Goal: Task Accomplishment & Management: Manage account settings

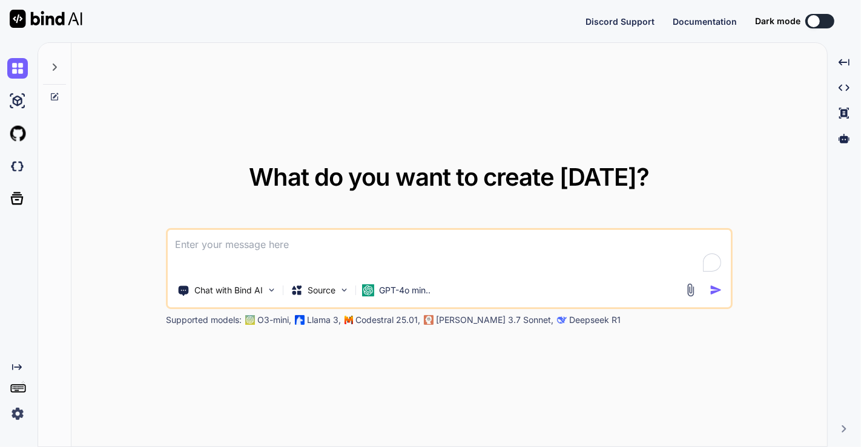
click at [15, 414] on img at bounding box center [17, 414] width 21 height 21
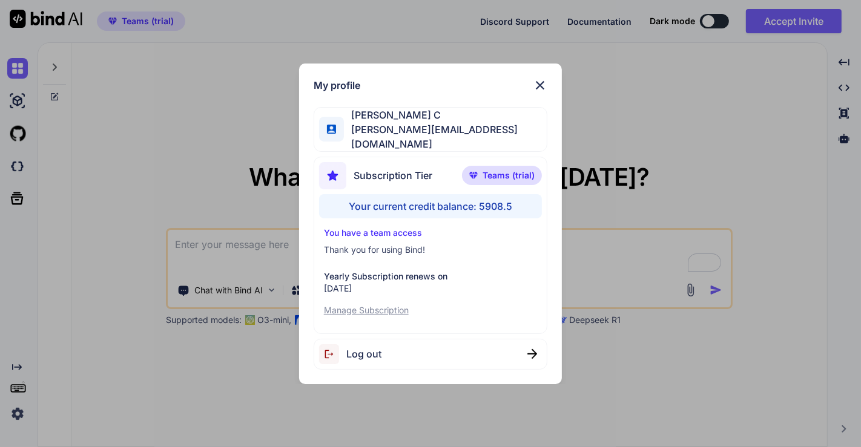
click at [372, 360] on div "Log out" at bounding box center [431, 354] width 234 height 31
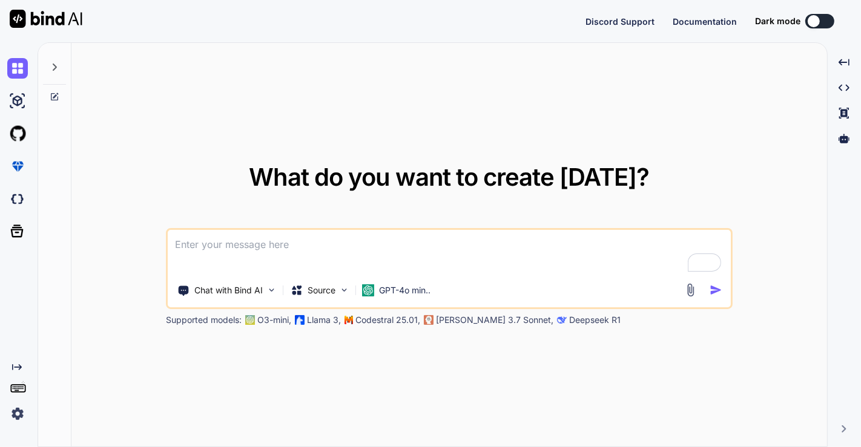
type textarea "x"
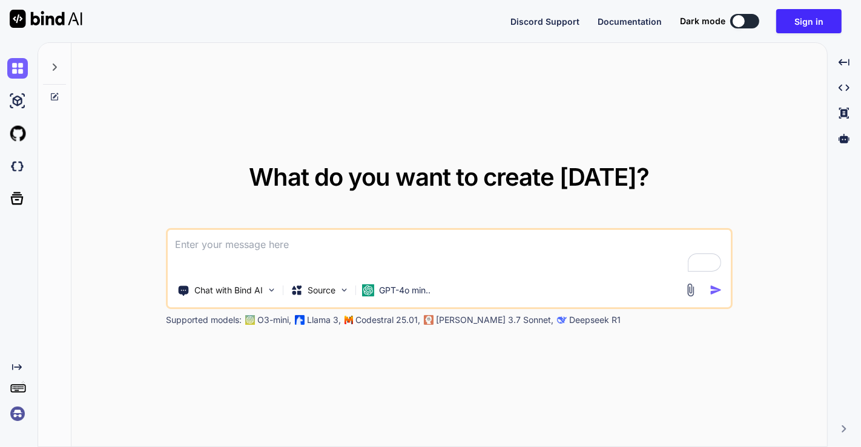
click at [15, 415] on img at bounding box center [17, 414] width 21 height 21
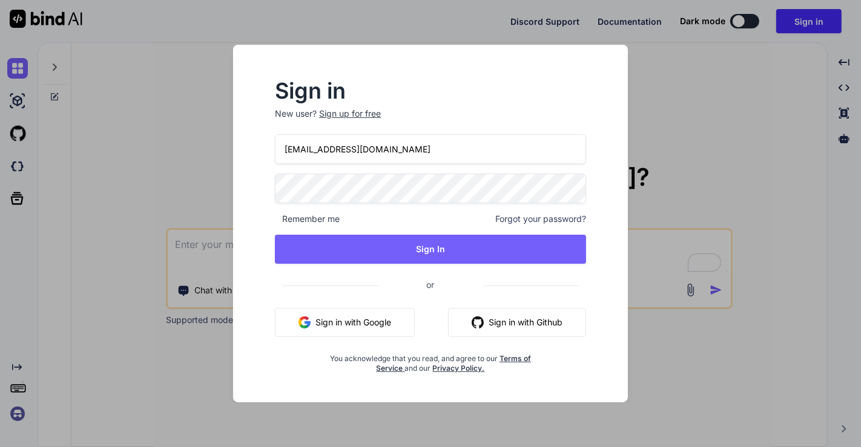
click at [383, 150] on input "app8@yopmail.com" at bounding box center [430, 149] width 311 height 30
click at [306, 151] on input "app8@yopmail.com" at bounding box center [430, 149] width 311 height 30
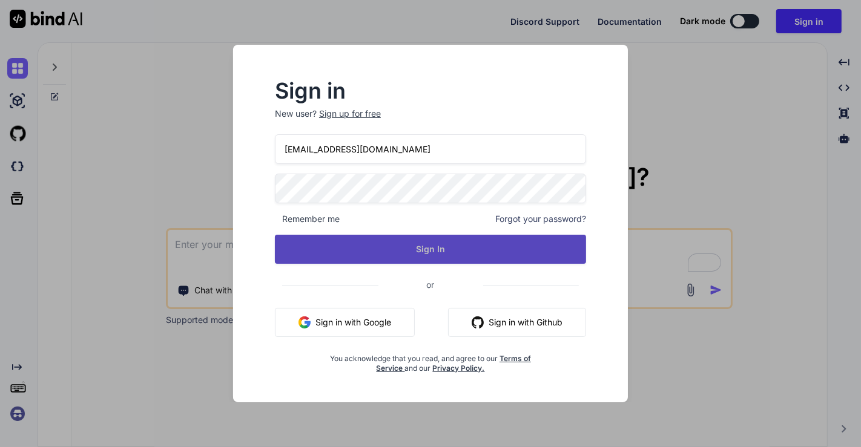
type input "app5@yopmail.com"
click at [311, 249] on button "Sign In" at bounding box center [430, 249] width 311 height 29
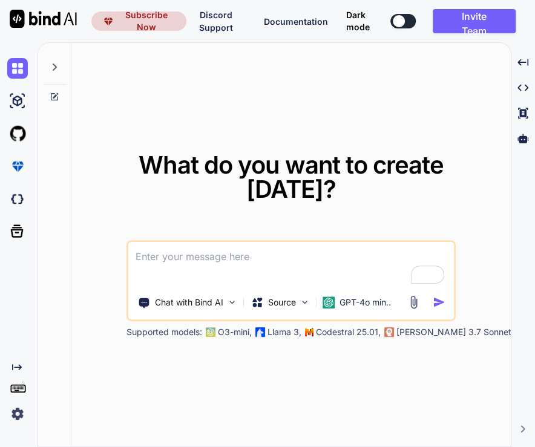
click at [15, 414] on img at bounding box center [17, 414] width 21 height 21
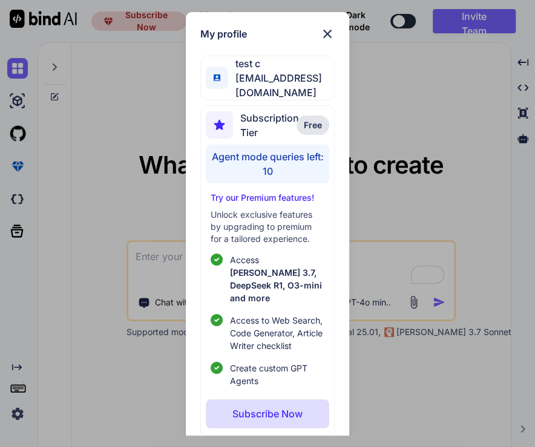
click at [424, 130] on div "My profile test c app5@yopmail.com Subscription Tier Free Agent mode queries le…" at bounding box center [267, 223] width 535 height 447
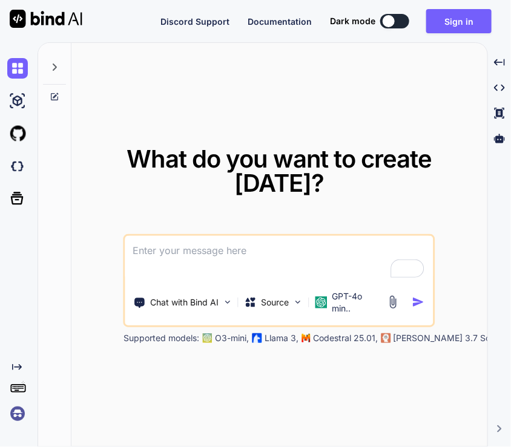
click at [12, 409] on img at bounding box center [17, 414] width 21 height 21
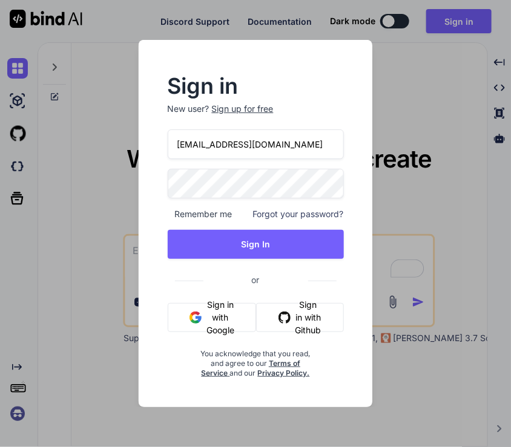
click at [109, 191] on div "Sign in New user? Sign up for free [EMAIL_ADDRESS][DOMAIN_NAME] Remember me For…" at bounding box center [255, 223] width 511 height 447
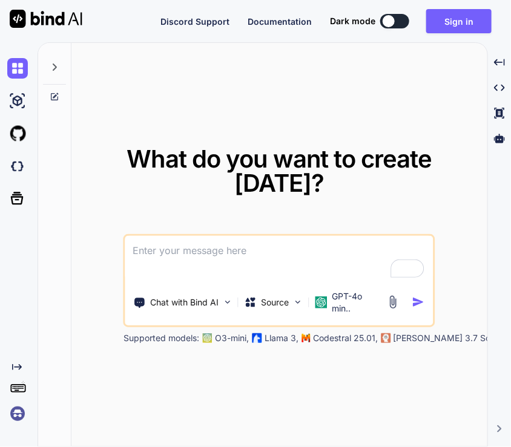
click at [18, 414] on img at bounding box center [17, 414] width 21 height 21
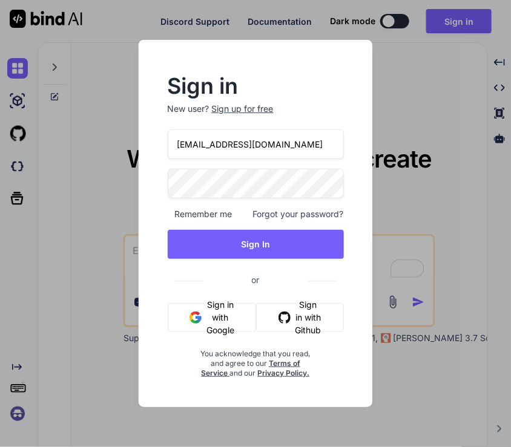
drag, startPoint x: 263, startPoint y: 150, endPoint x: 119, endPoint y: 123, distance: 145.8
click at [119, 123] on div "Sign in New user? Sign up for free [EMAIL_ADDRESS][DOMAIN_NAME] Remember me For…" at bounding box center [255, 223] width 511 height 447
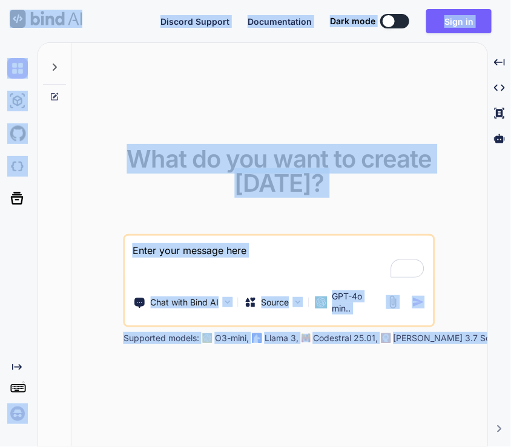
click at [18, 411] on img at bounding box center [17, 414] width 21 height 21
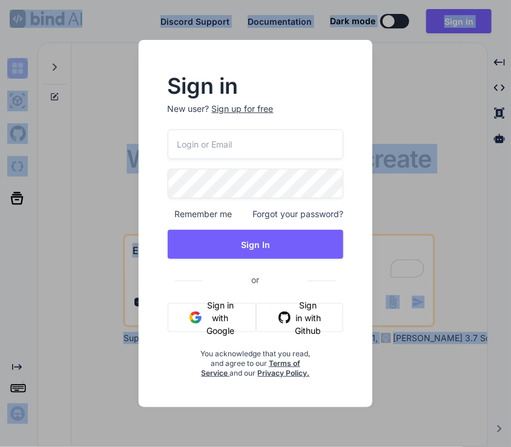
type input "[EMAIL_ADDRESS][DOMAIN_NAME]"
click at [249, 142] on input "stagtest6@yopmail.com" at bounding box center [256, 145] width 176 height 30
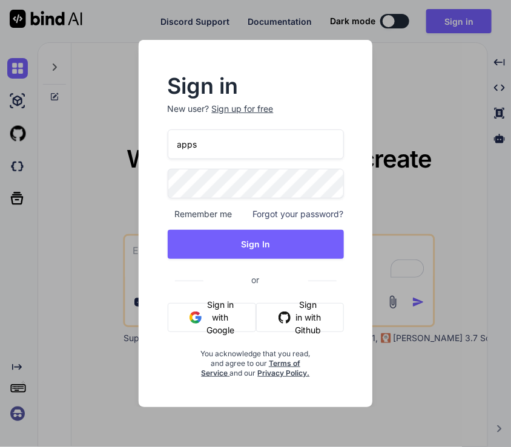
type input "appsumo_5@yopmail.com"
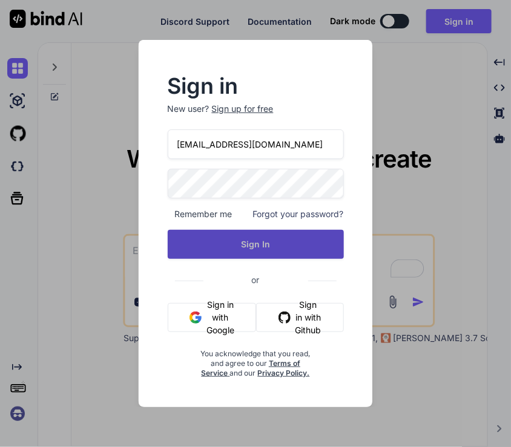
click at [252, 234] on button "Sign In" at bounding box center [256, 244] width 176 height 29
click at [261, 248] on button "Sign In" at bounding box center [256, 244] width 176 height 29
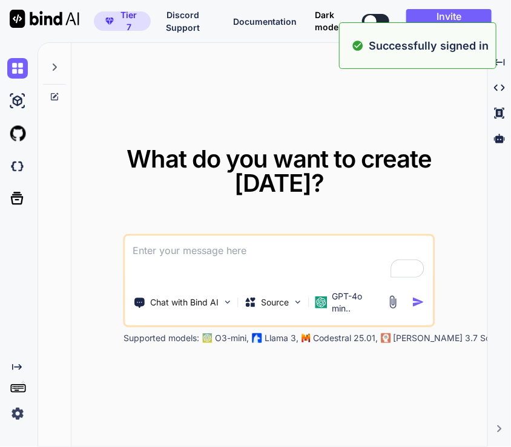
type textarea "x"
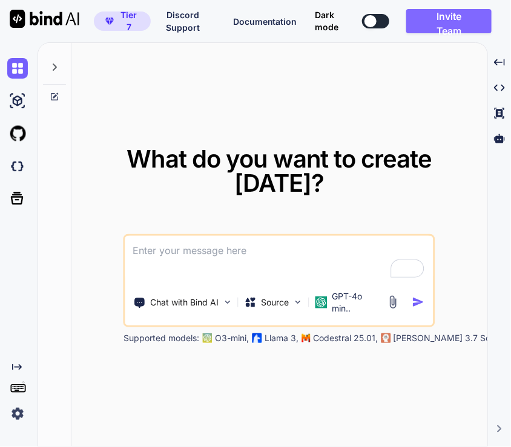
click at [451, 21] on button "Invite Team" at bounding box center [448, 21] width 85 height 24
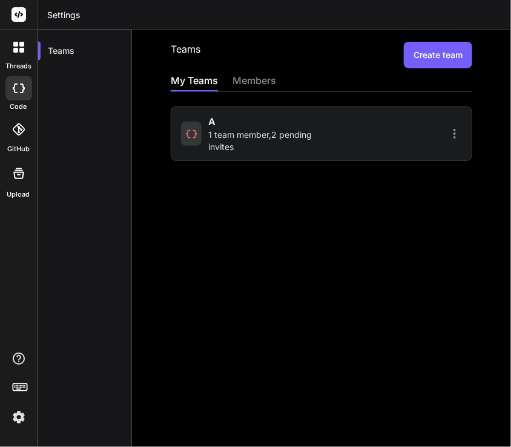
click at [272, 151] on span "1 team member , 2 pending invites" at bounding box center [264, 141] width 110 height 24
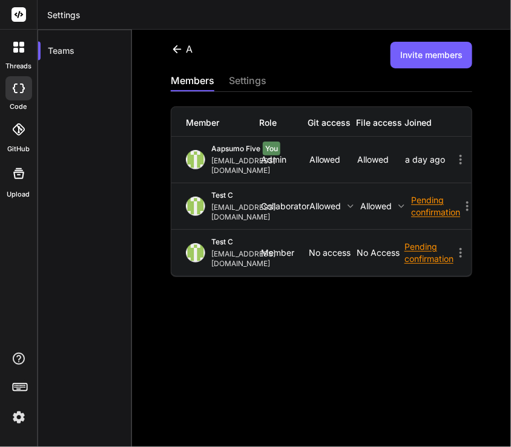
click at [443, 58] on button "Invite members" at bounding box center [431, 55] width 82 height 27
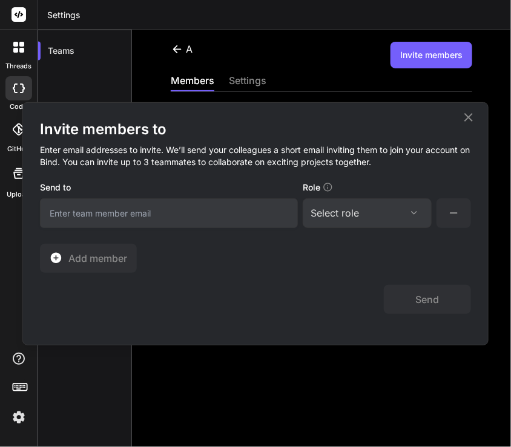
click at [174, 206] on input "email" at bounding box center [169, 214] width 258 height 30
type input "stagtest6@yopmail.com"
click at [353, 215] on div "Select role" at bounding box center [335, 213] width 48 height 15
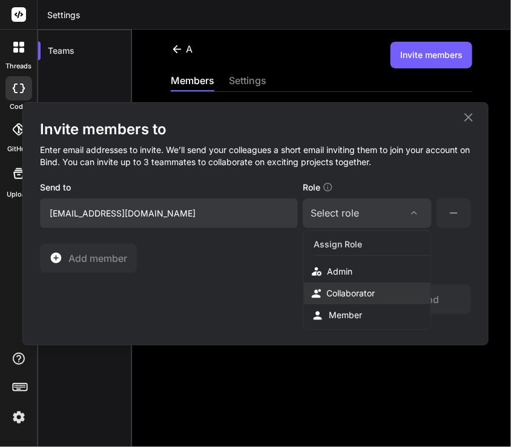
click at [358, 292] on div "Collaborator" at bounding box center [350, 294] width 48 height 12
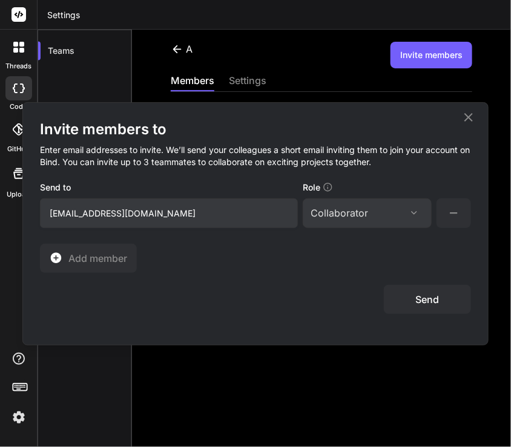
click at [407, 294] on button "Send" at bounding box center [427, 299] width 87 height 29
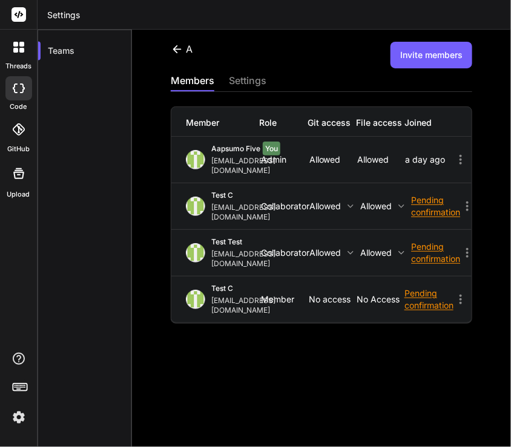
click at [19, 412] on img at bounding box center [18, 417] width 21 height 21
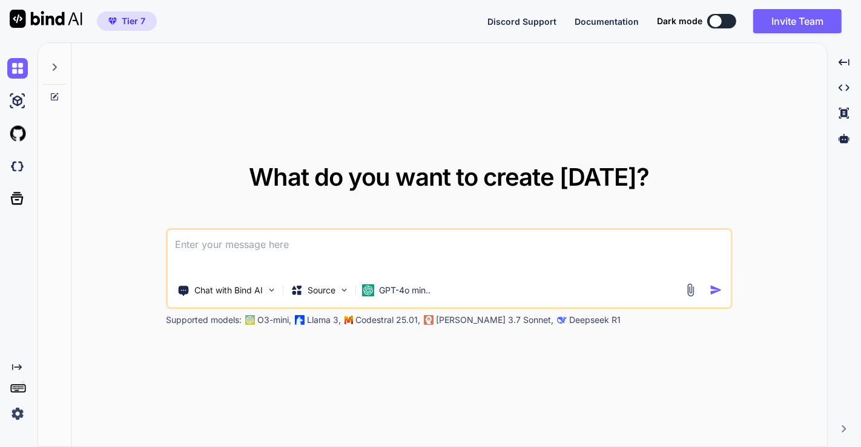
type textarea "x"
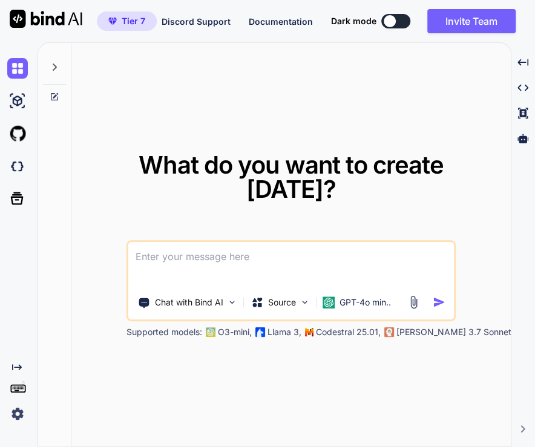
click at [21, 415] on img at bounding box center [17, 414] width 21 height 21
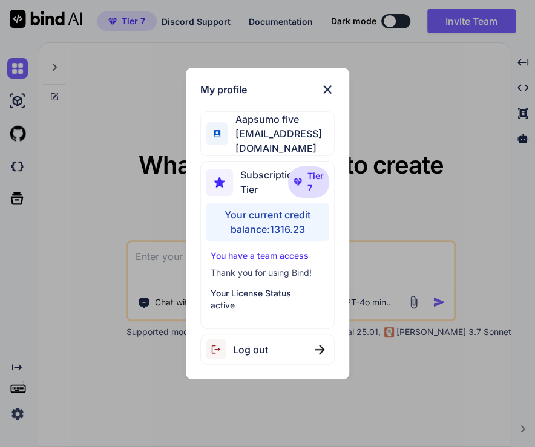
click at [301, 340] on div "Log out" at bounding box center [267, 349] width 134 height 31
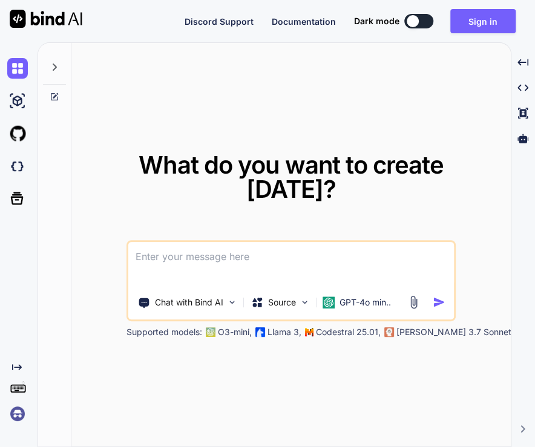
click at [15, 415] on img at bounding box center [17, 414] width 21 height 21
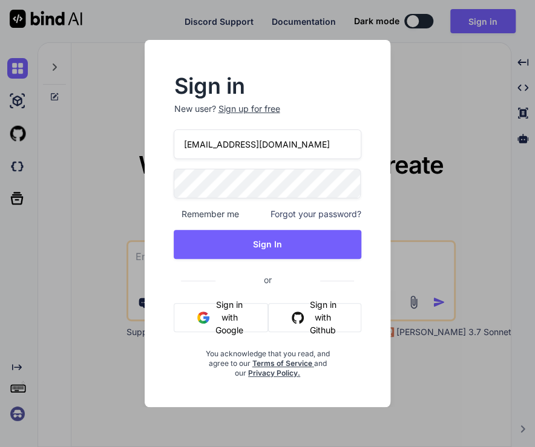
click at [292, 144] on input "[EMAIL_ADDRESS][DOMAIN_NAME]" at bounding box center [267, 145] width 187 height 30
type input "appsumo_5@yopmail."
type input "[EMAIL_ADDRESS][DOMAIN_NAME]"
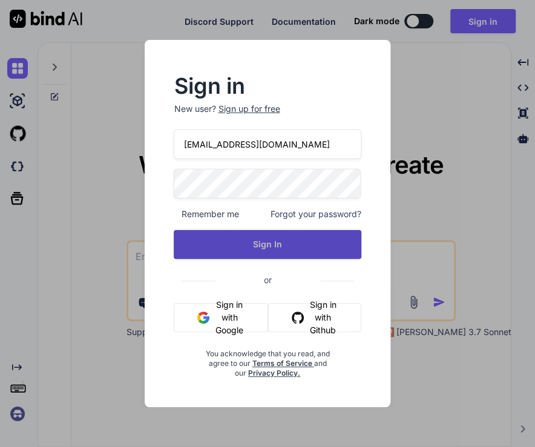
click at [278, 240] on button "Sign In" at bounding box center [267, 244] width 187 height 29
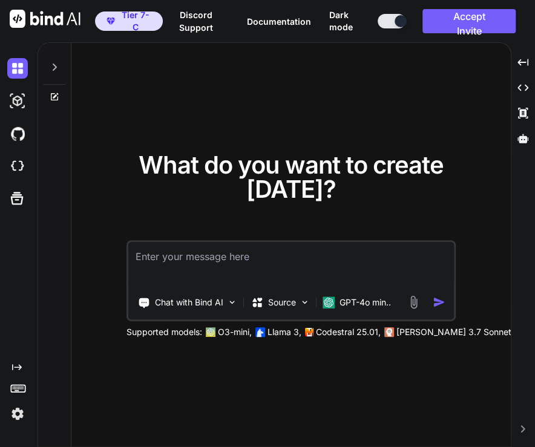
click at [22, 412] on img at bounding box center [17, 414] width 21 height 21
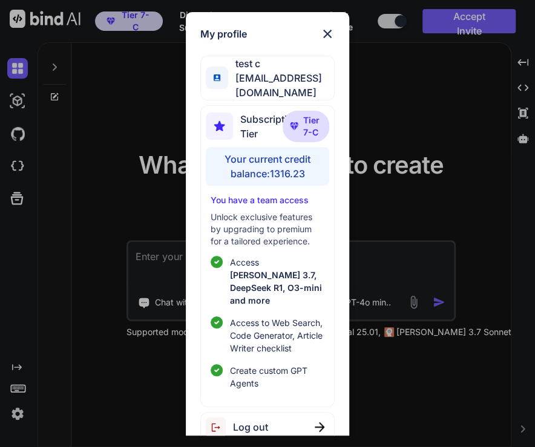
click at [94, 214] on div "My profile test c app7@yopmail.com Subscription Tier Tier 7-C Your current cred…" at bounding box center [267, 223] width 535 height 447
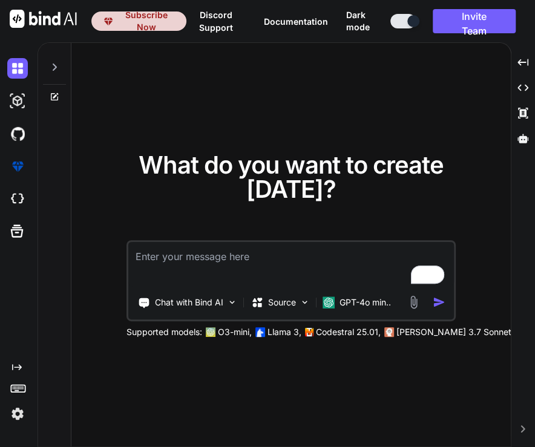
type textarea "x"
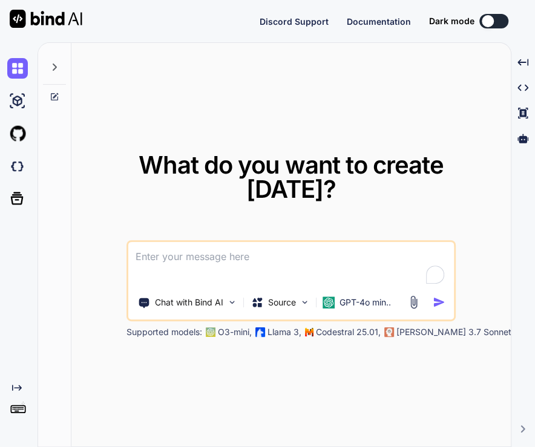
type textarea "x"
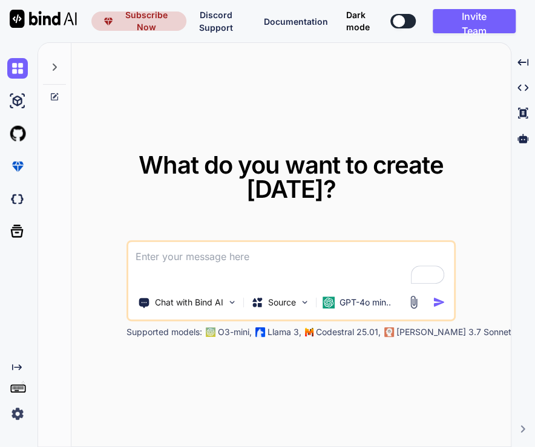
click at [19, 411] on img at bounding box center [17, 414] width 21 height 21
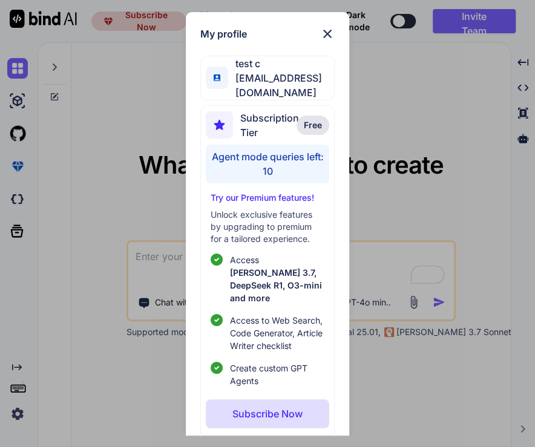
click at [258, 407] on p "Subscribe Now" at bounding box center [267, 414] width 70 height 15
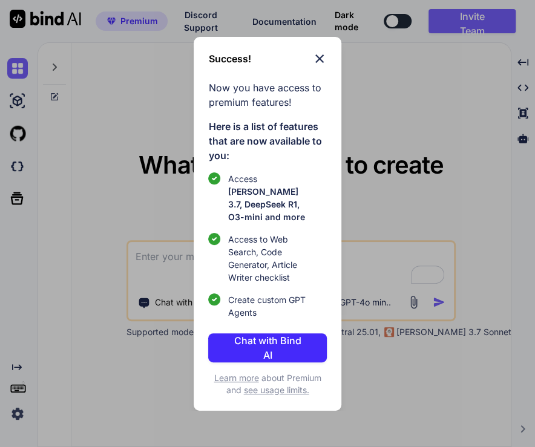
click at [427, 317] on div "Success! Now you have access to premium features! Here is a list of features th…" at bounding box center [267, 223] width 535 height 447
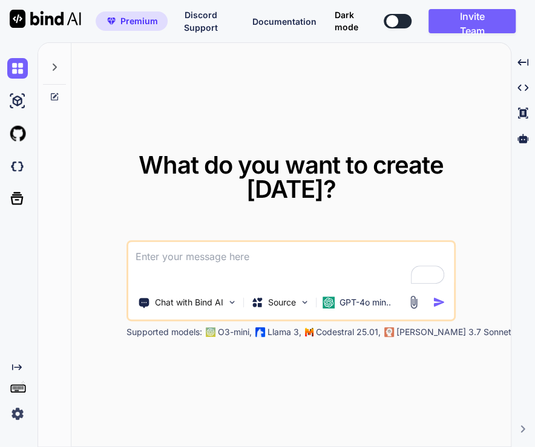
click at [10, 412] on img at bounding box center [17, 414] width 21 height 21
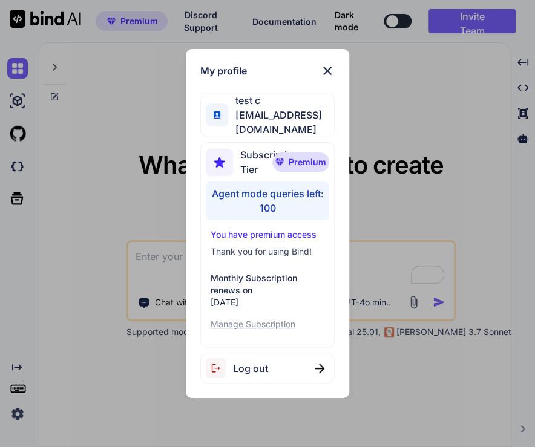
click at [257, 323] on p "Manage Subscription" at bounding box center [268, 324] width 114 height 12
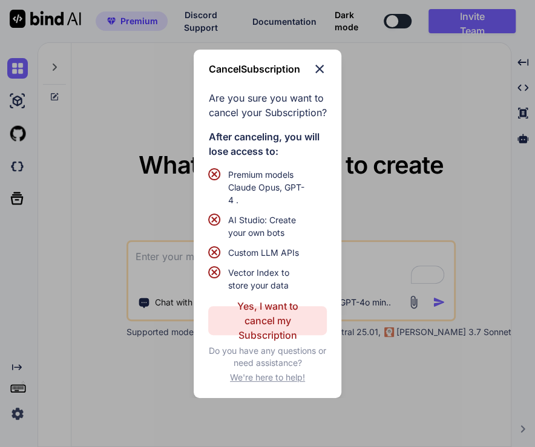
click at [282, 329] on p "Yes, I want to cancel my Subscription" at bounding box center [267, 321] width 72 height 44
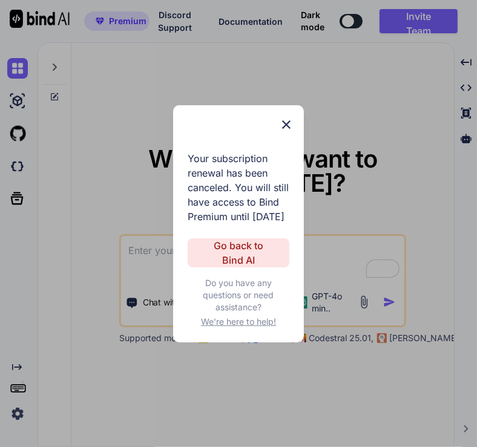
type textarea "x"
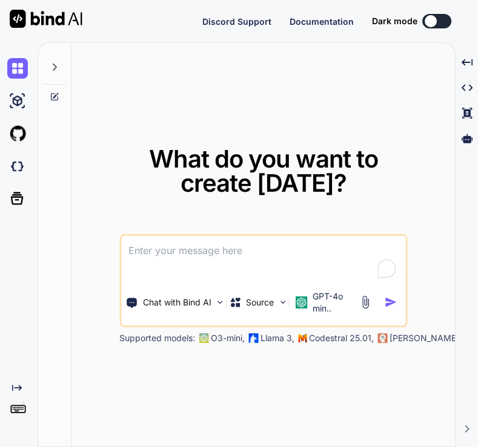
type textarea "x"
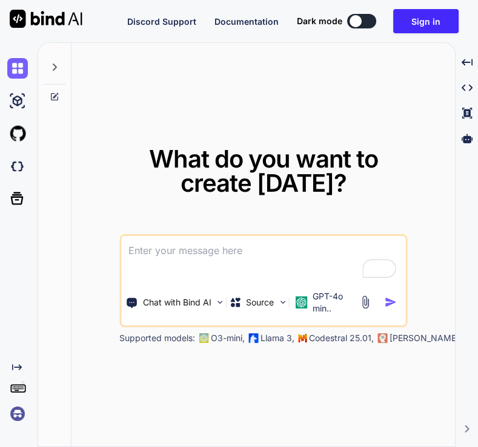
click at [15, 410] on img at bounding box center [17, 414] width 21 height 21
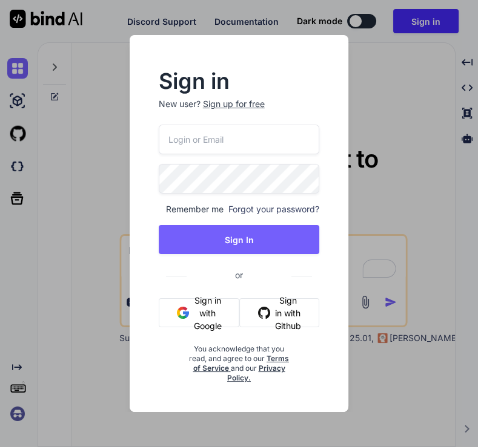
type input "app5@yopmail.com"
click at [261, 146] on input "app5@yopmail.com" at bounding box center [239, 140] width 161 height 30
type input "stagtest6@yopmail.com"
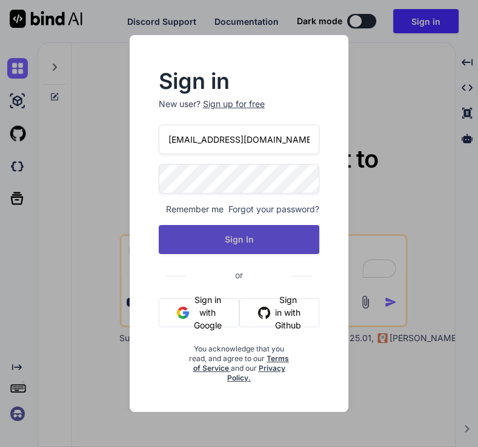
click at [228, 229] on button "Sign In" at bounding box center [239, 239] width 161 height 29
click at [258, 245] on button "Sign In" at bounding box center [239, 239] width 161 height 29
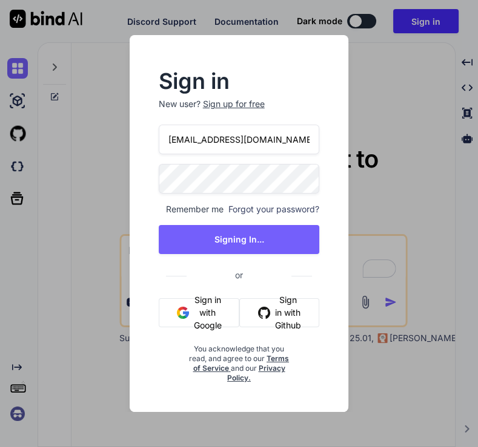
type textarea "x"
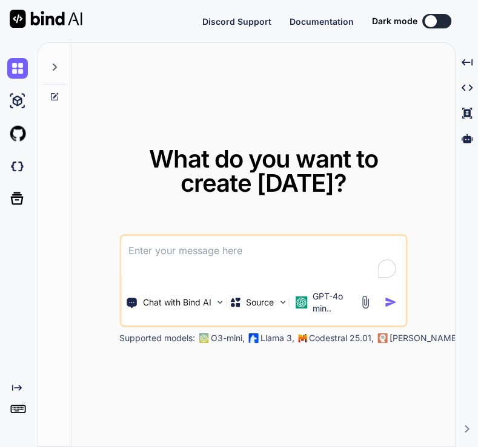
type textarea "x"
click at [20, 418] on img at bounding box center [17, 414] width 21 height 21
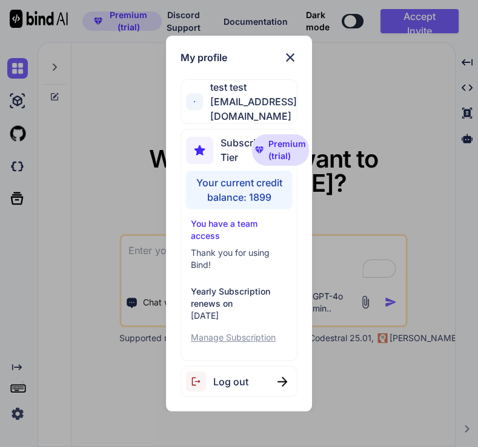
click at [367, 170] on div "My profile test test [EMAIL_ADDRESS][DOMAIN_NAME] Subscription Tier Premium (tr…" at bounding box center [239, 223] width 478 height 447
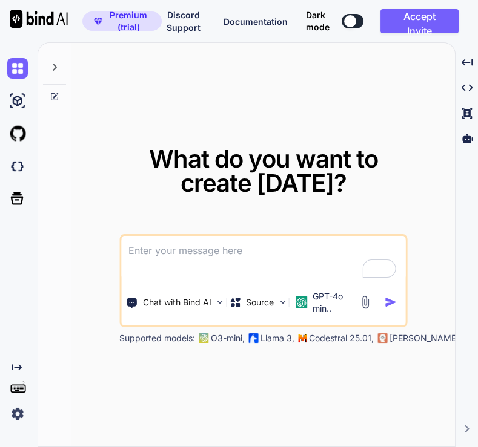
click at [16, 414] on img at bounding box center [17, 414] width 21 height 21
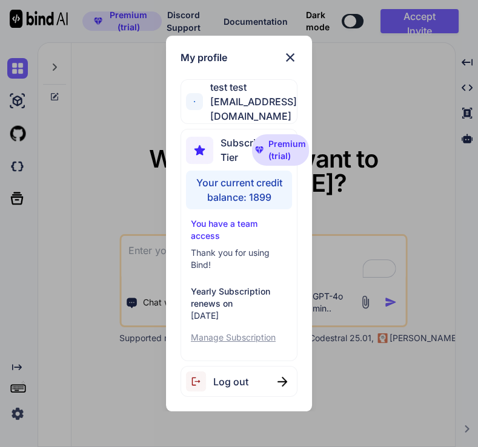
click at [352, 141] on div "My profile test test [EMAIL_ADDRESS][DOMAIN_NAME] Subscription Tier Premium (tr…" at bounding box center [239, 223] width 478 height 447
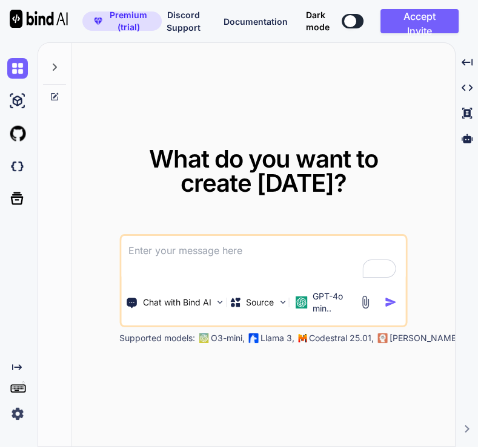
click at [13, 414] on img at bounding box center [17, 414] width 21 height 21
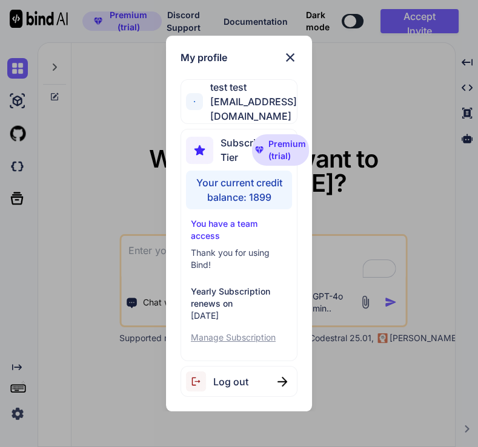
click at [219, 382] on div "Log out" at bounding box center [217, 382] width 62 height 20
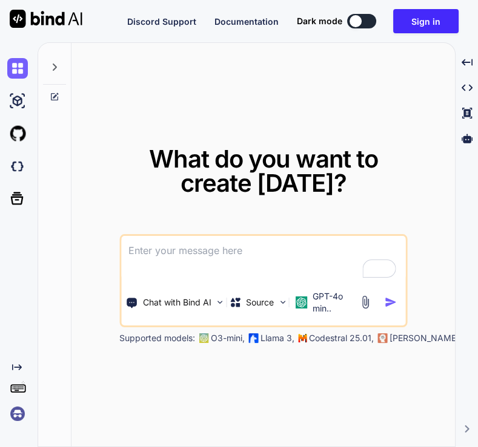
click at [17, 420] on img at bounding box center [17, 414] width 21 height 21
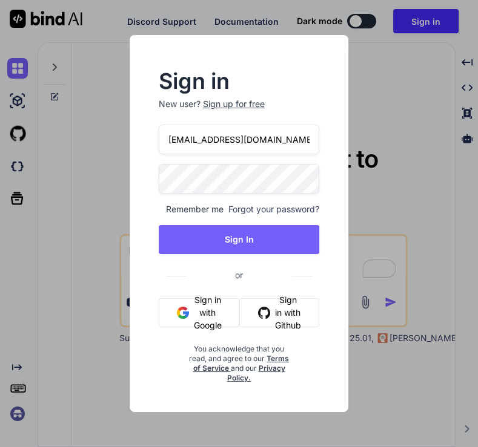
click at [271, 143] on input "[EMAIL_ADDRESS][DOMAIN_NAME]" at bounding box center [239, 140] width 161 height 30
type input "app10@yopmail.com"
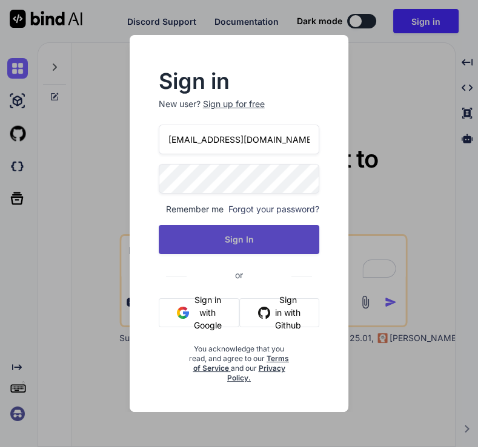
click at [240, 251] on button "Sign In" at bounding box center [239, 239] width 161 height 29
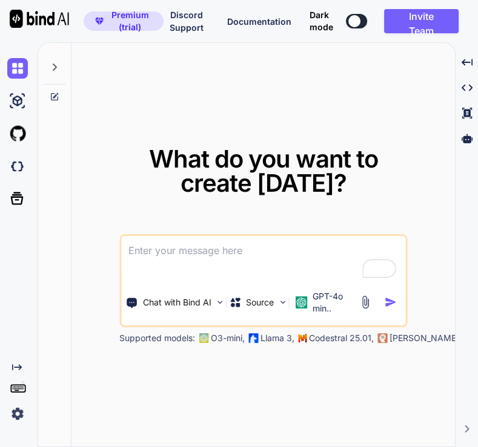
click at [19, 417] on img at bounding box center [17, 414] width 21 height 21
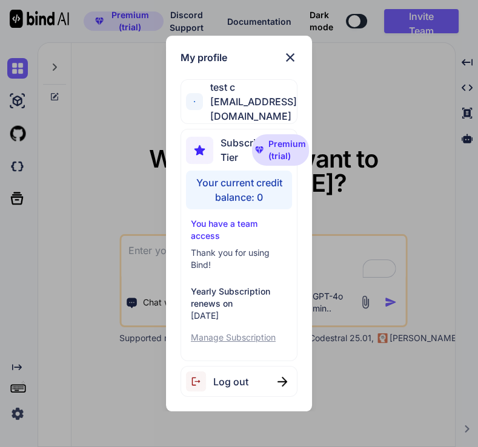
click at [109, 248] on div "My profile test c app10@yopmail.com Subscription Tier Premium (trial) Your curr…" at bounding box center [239, 223] width 478 height 447
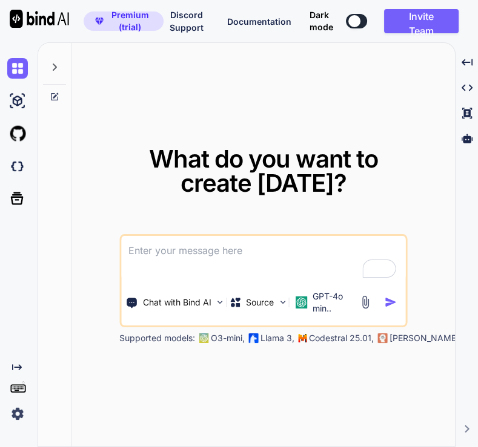
click at [17, 413] on img at bounding box center [17, 414] width 21 height 21
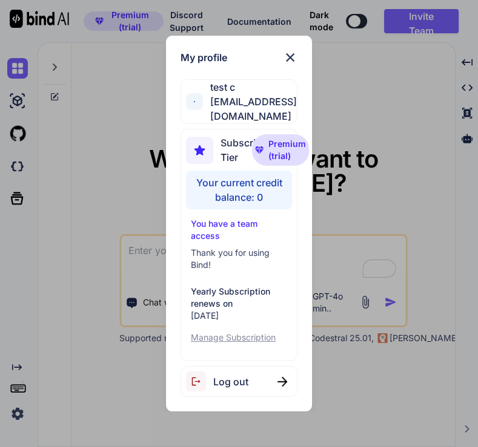
click at [239, 381] on span "Log out" at bounding box center [230, 382] width 35 height 15
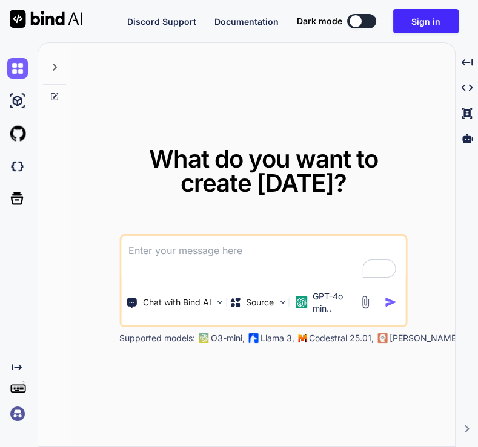
click at [15, 412] on img at bounding box center [17, 414] width 21 height 21
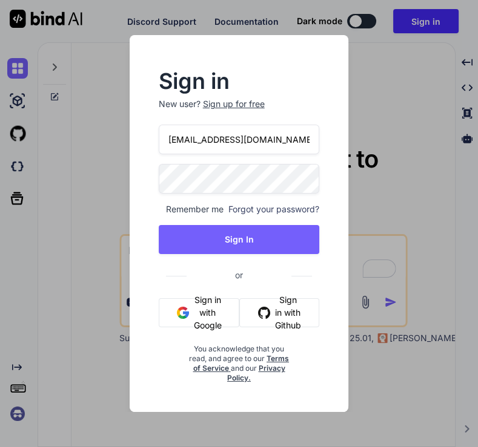
click at [97, 206] on div "Sign in New user? Sign up for free app10@yopmail.com Remember me Forgot your pa…" at bounding box center [239, 223] width 478 height 447
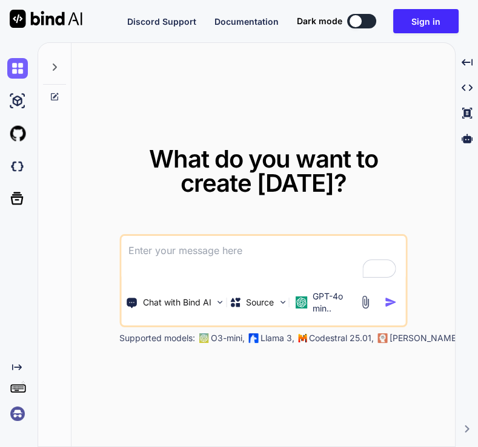
click at [16, 415] on img at bounding box center [17, 414] width 21 height 21
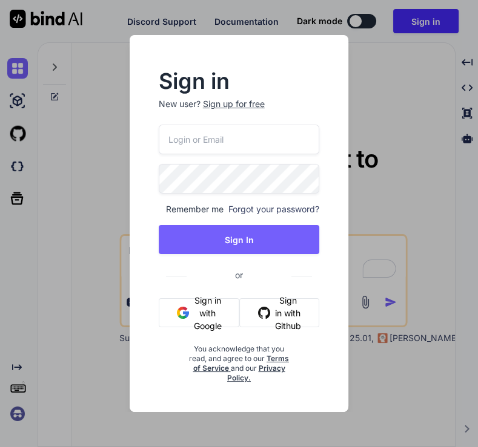
type input "app10@yopmail.com"
click at [396, 170] on div "Sign in New user? Sign up for free app10@yopmail.com Remember me Forgot your pa…" at bounding box center [239, 223] width 478 height 447
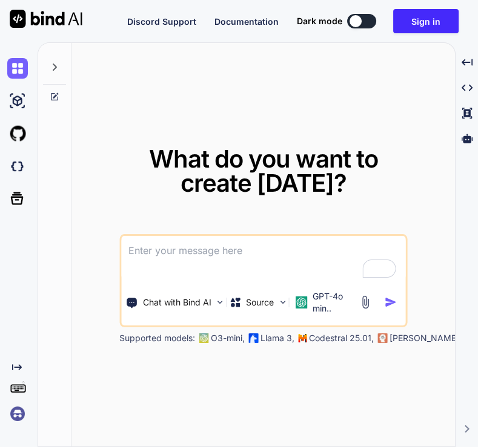
click at [17, 411] on img at bounding box center [17, 414] width 21 height 21
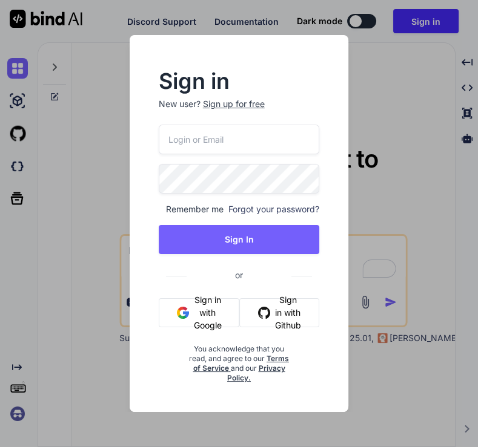
type input "app10@yopmail.com"
click at [250, 144] on input "app10@yopmail.com" at bounding box center [239, 140] width 161 height 30
type input "[EMAIL_ADDRESS][DOMAIN_NAME]"
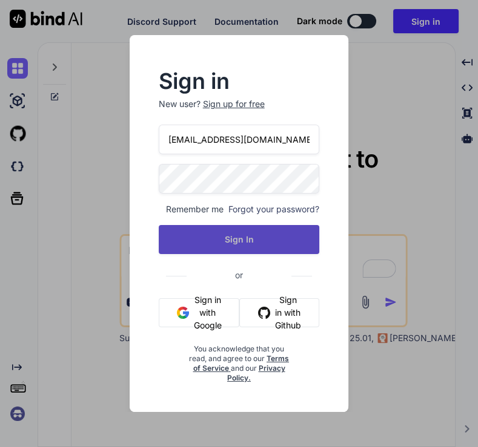
click at [242, 245] on button "Sign In" at bounding box center [239, 239] width 161 height 29
click at [259, 247] on button "Sign In" at bounding box center [239, 239] width 161 height 29
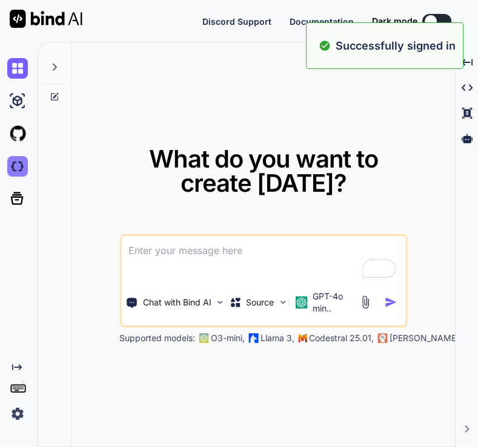
click at [16, 162] on img at bounding box center [17, 166] width 21 height 21
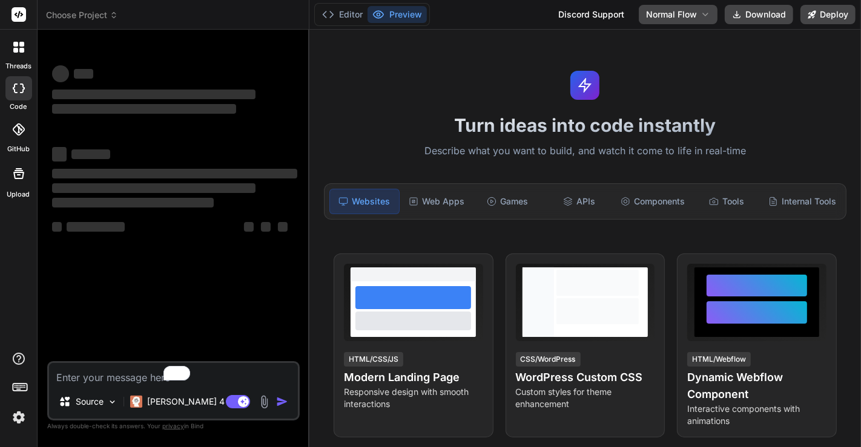
click at [16, 418] on img at bounding box center [18, 417] width 21 height 21
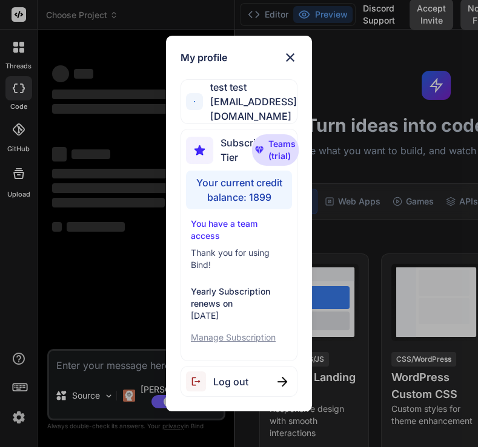
click at [119, 249] on div "My profile test test [EMAIL_ADDRESS][DOMAIN_NAME] Subscription Tier Teams (tria…" at bounding box center [239, 223] width 478 height 447
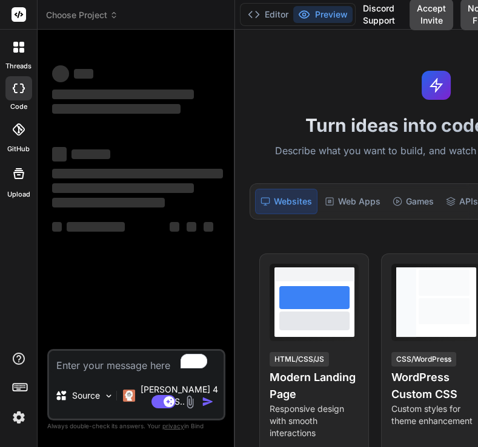
type textarea "x"
click at [108, 373] on textarea "To enrich screen reader interactions, please activate Accessibility in Grammarl…" at bounding box center [136, 362] width 174 height 22
type textarea "h"
type textarea "x"
type textarea "hi"
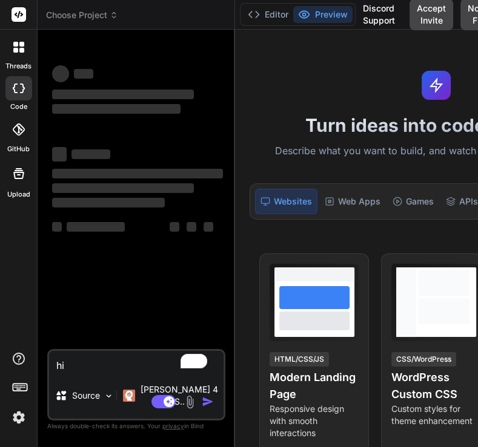
click at [97, 373] on textarea "hi" at bounding box center [136, 362] width 174 height 22
type textarea "x"
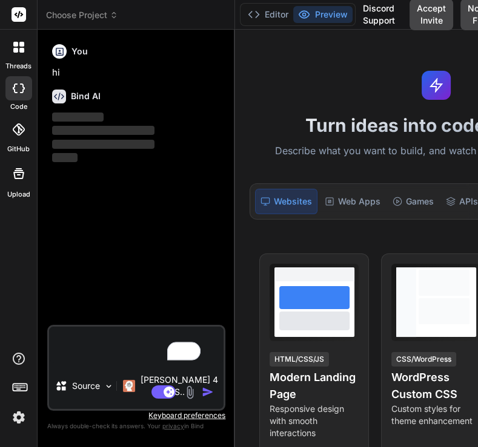
type textarea "x"
click at [19, 410] on img at bounding box center [18, 417] width 21 height 21
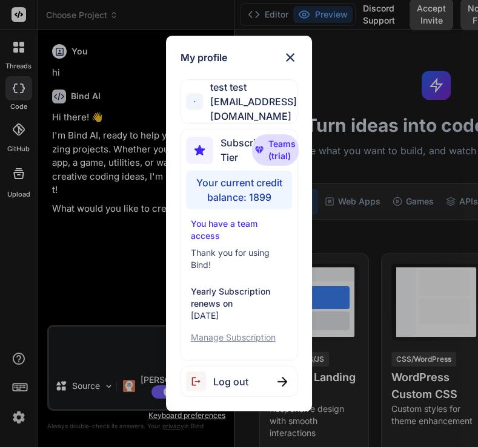
type textarea "x"
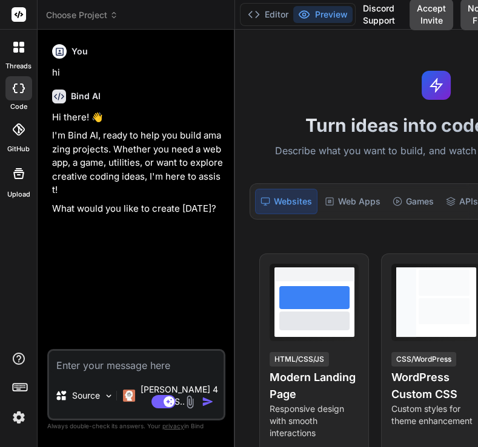
click at [26, 415] on img at bounding box center [18, 417] width 21 height 21
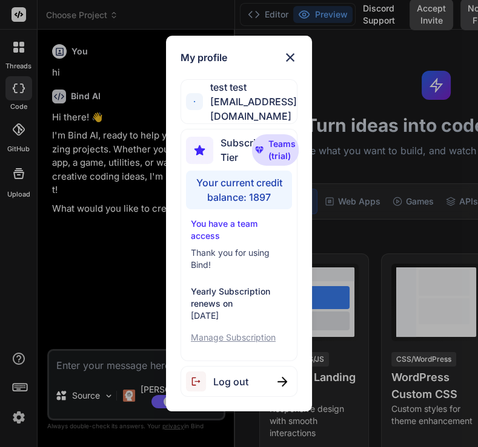
click at [91, 255] on div "My profile test test stagtest6@yopmail.com Subscription Tier Teams (trial) Your…" at bounding box center [239, 223] width 478 height 447
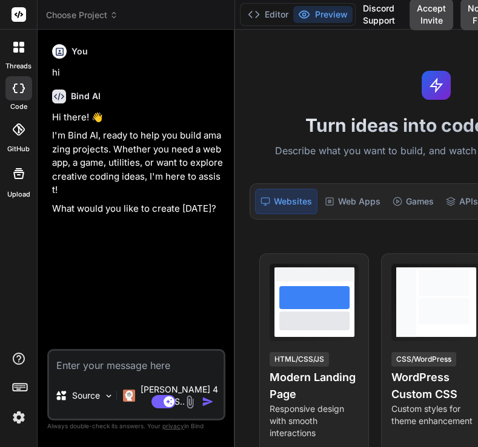
click at [19, 416] on img at bounding box center [18, 417] width 21 height 21
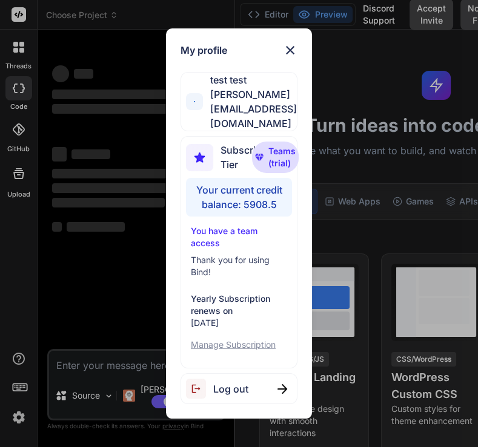
type textarea "x"
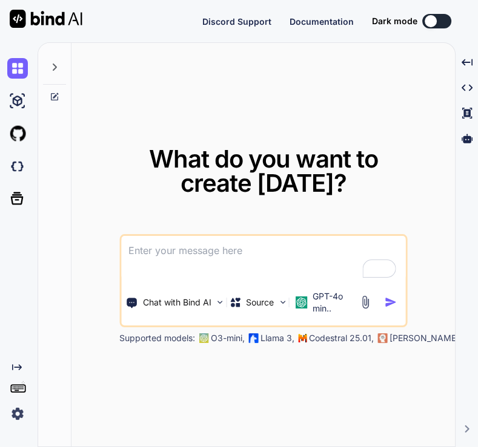
click at [15, 413] on img at bounding box center [17, 414] width 21 height 21
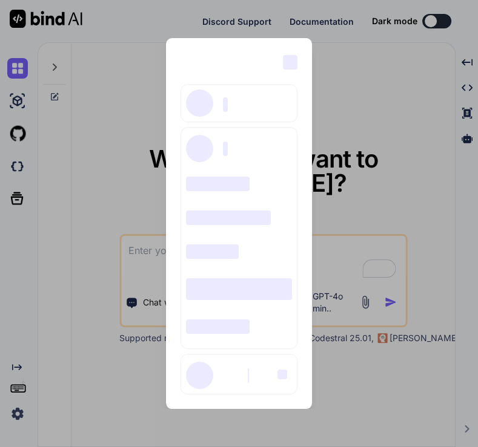
type textarea "x"
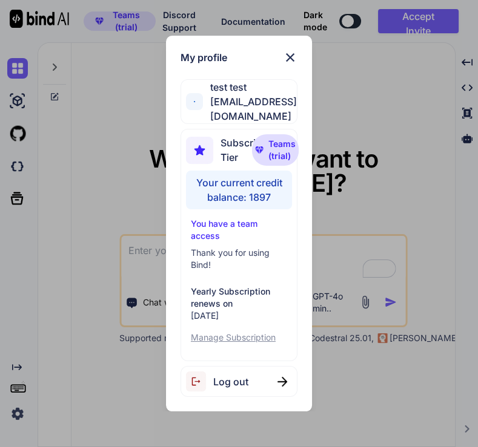
click at [268, 374] on div "Log out" at bounding box center [238, 381] width 117 height 31
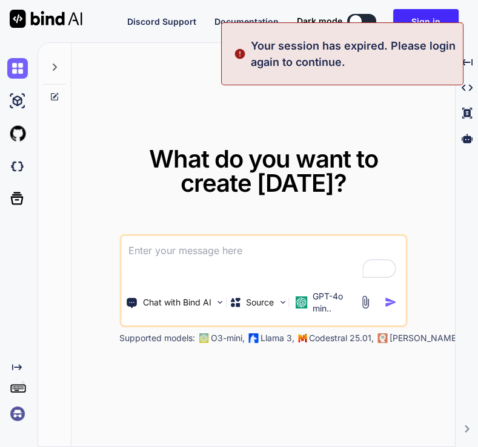
click at [13, 415] on img at bounding box center [17, 414] width 21 height 21
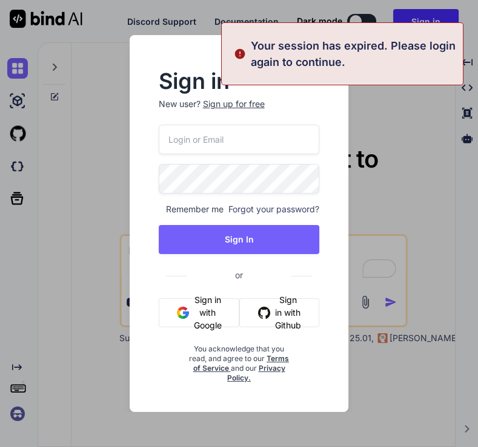
type input "[EMAIL_ADDRESS][DOMAIN_NAME]"
click at [248, 131] on input "[EMAIL_ADDRESS][DOMAIN_NAME]" at bounding box center [239, 140] width 161 height 30
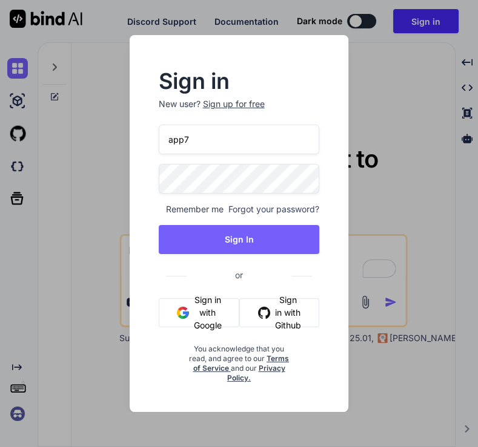
type input "[EMAIL_ADDRESS][DOMAIN_NAME]"
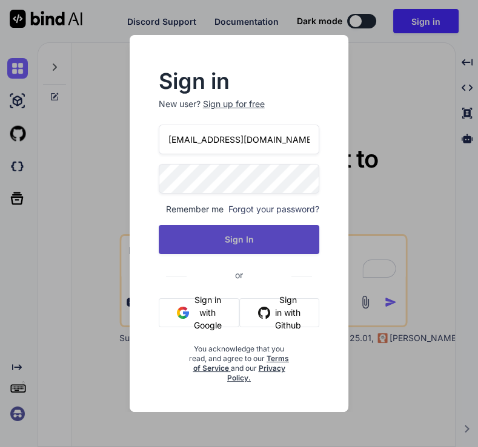
click at [252, 231] on button "Sign In" at bounding box center [239, 239] width 161 height 29
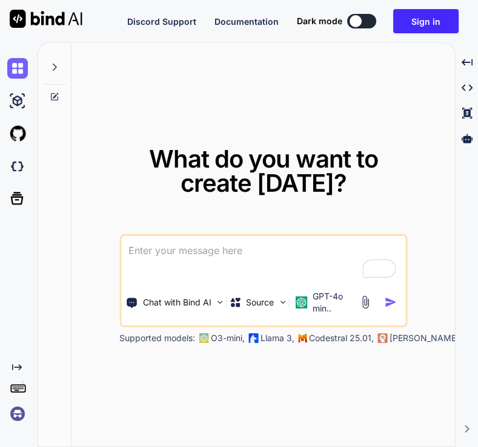
click at [13, 412] on img at bounding box center [17, 414] width 21 height 21
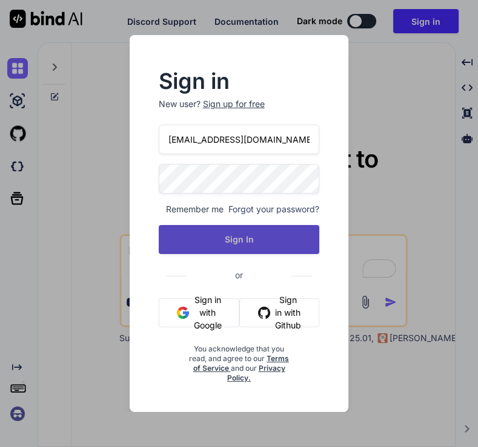
click at [242, 245] on button "Sign In" at bounding box center [239, 239] width 161 height 29
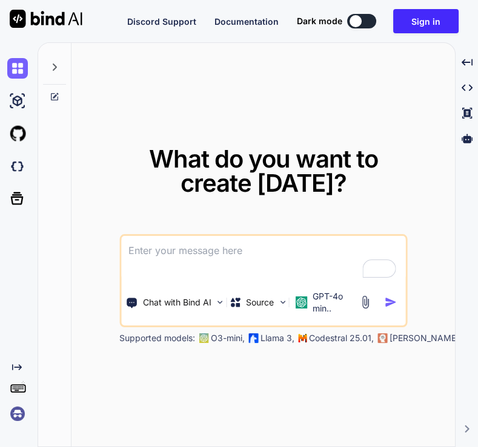
click at [18, 415] on img at bounding box center [17, 414] width 21 height 21
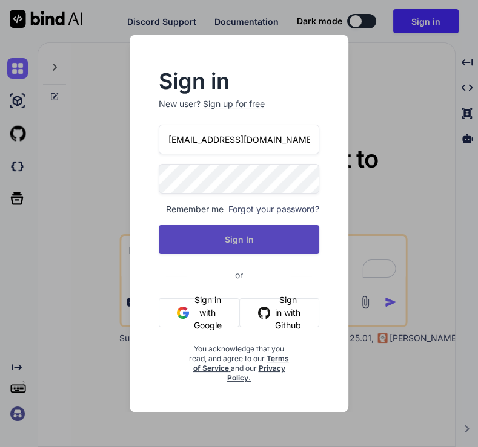
click at [222, 234] on button "Sign In" at bounding box center [239, 239] width 161 height 29
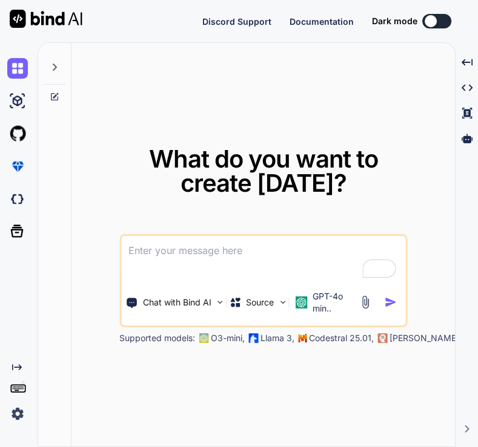
click at [17, 416] on img at bounding box center [17, 414] width 21 height 21
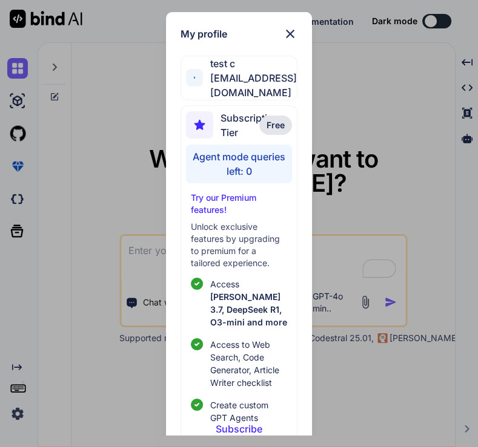
click at [57, 205] on div "My profile test c app7@yopmail.com Subscription Tier Free Agent mode queries le…" at bounding box center [239, 223] width 478 height 447
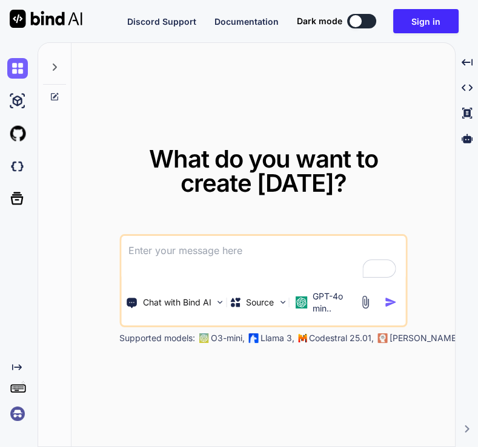
click at [17, 412] on img at bounding box center [17, 414] width 21 height 21
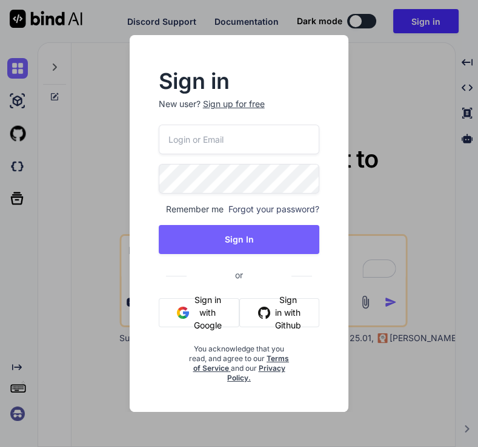
type input "[EMAIL_ADDRESS][DOMAIN_NAME]"
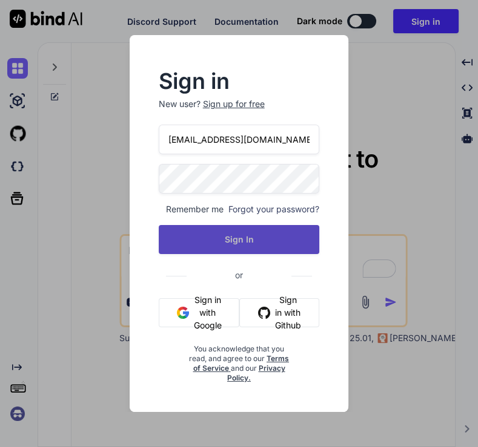
click at [242, 240] on button "Sign In" at bounding box center [239, 239] width 161 height 29
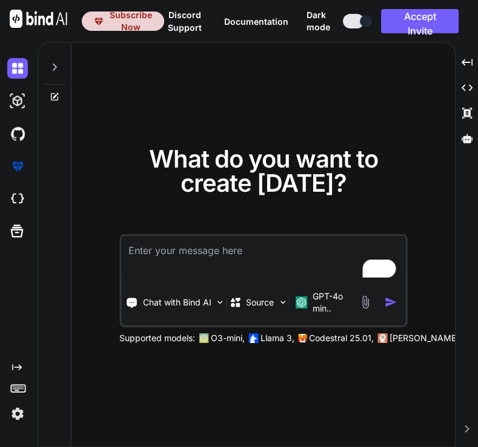
click at [13, 418] on img at bounding box center [17, 414] width 21 height 21
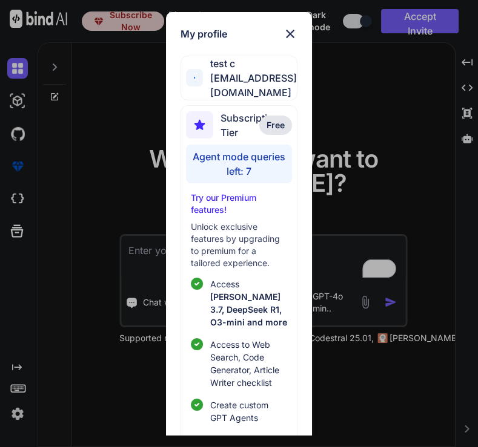
click at [120, 226] on div "My profile test c [EMAIL_ADDRESS][DOMAIN_NAME] Subscription Tier Free Agent mod…" at bounding box center [239, 223] width 478 height 447
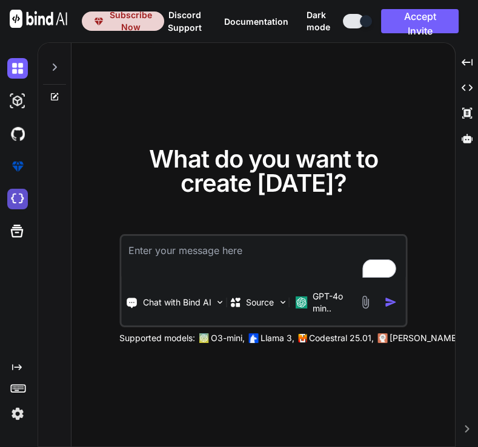
click at [11, 200] on img at bounding box center [17, 199] width 21 height 21
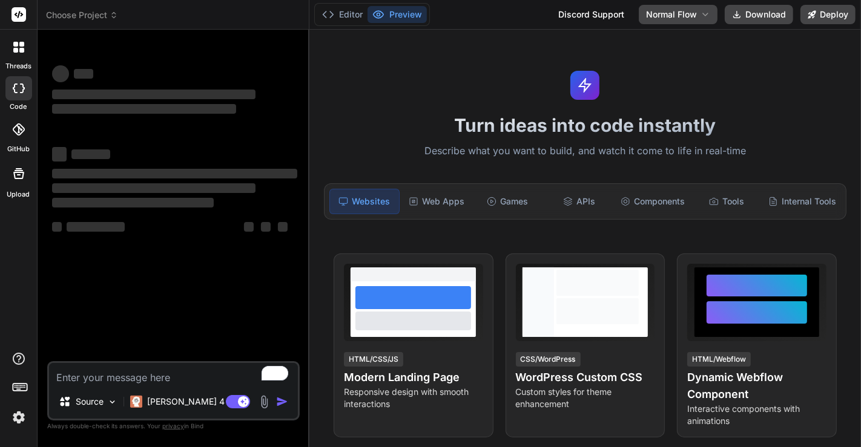
click at [18, 419] on img at bounding box center [18, 417] width 21 height 21
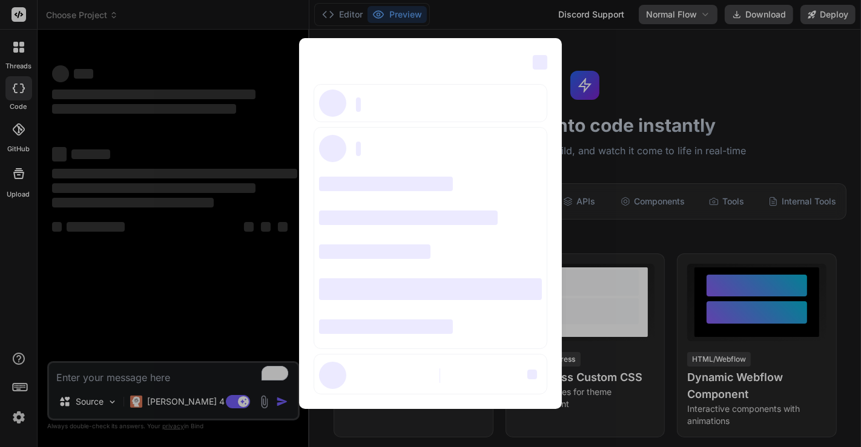
click at [158, 288] on div "‌ ‌ ‌ ‌ ‌ ‌ ‌ ‌ ‌ ‌ ‌ ‌ ‌ ‌ ‌" at bounding box center [430, 223] width 861 height 447
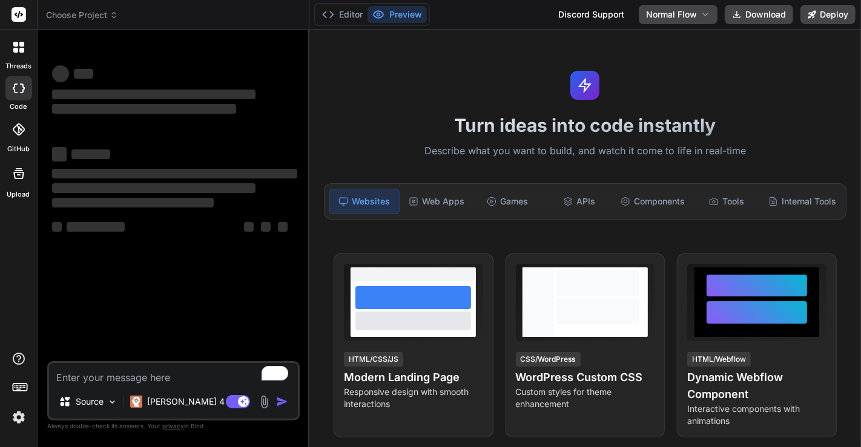
click at [164, 378] on textarea "To enrich screen reader interactions, please activate Accessibility in Grammarl…" at bounding box center [173, 374] width 249 height 22
type textarea "x"
type textarea "h"
type textarea "x"
type textarea "hi"
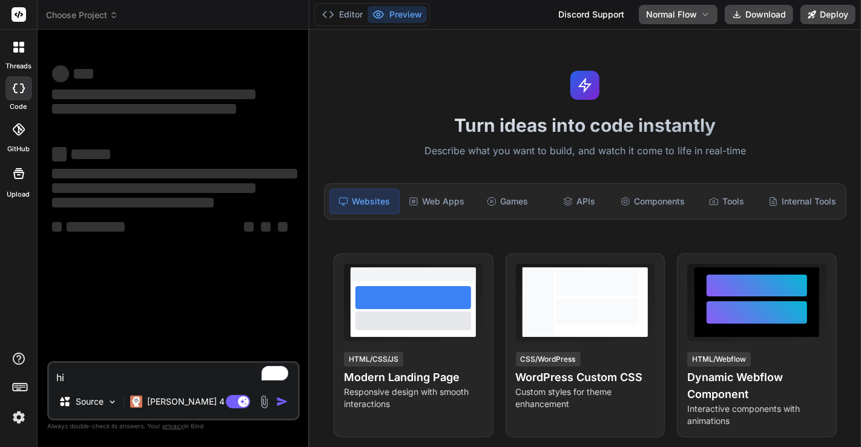
type textarea "x"
type textarea "hi"
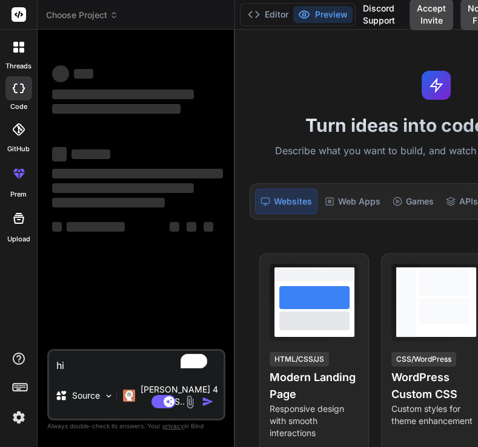
click at [86, 373] on textarea "hi" at bounding box center [136, 362] width 174 height 22
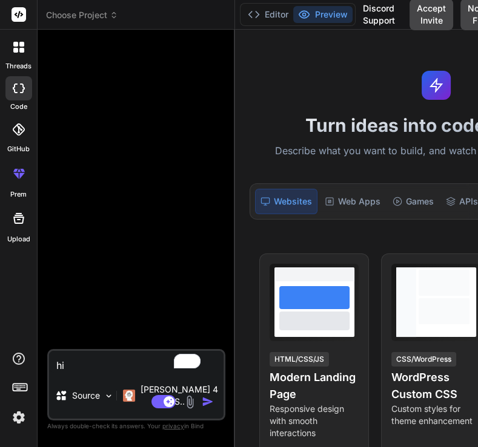
type textarea "x"
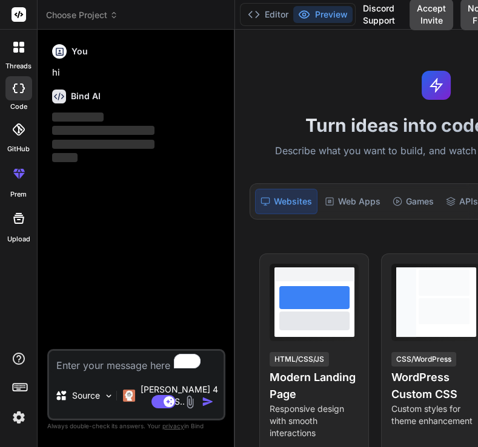
click at [19, 416] on img at bounding box center [18, 417] width 21 height 21
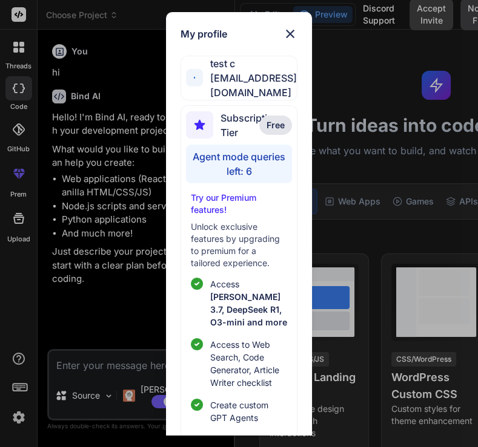
click at [128, 220] on div "My profile test c app7@yopmail.com Subscription Tier Free Agent mode queries le…" at bounding box center [239, 223] width 478 height 447
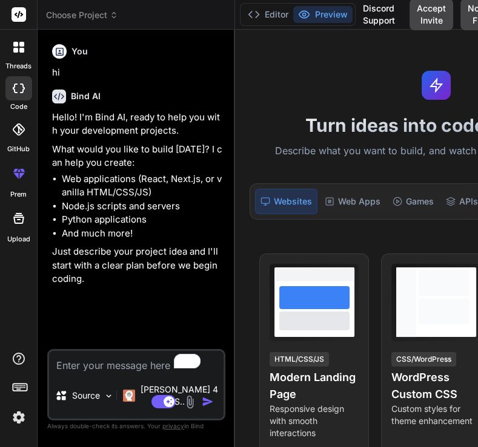
click at [24, 416] on img at bounding box center [18, 417] width 21 height 21
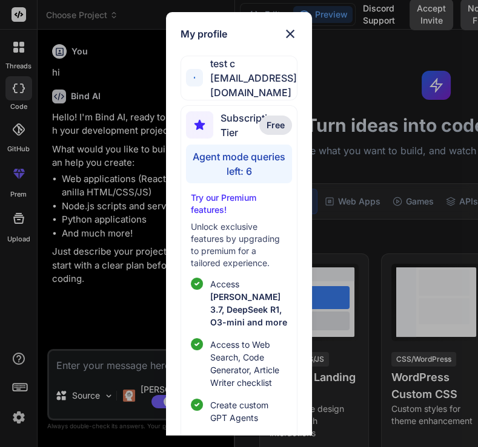
scroll to position [103, 0]
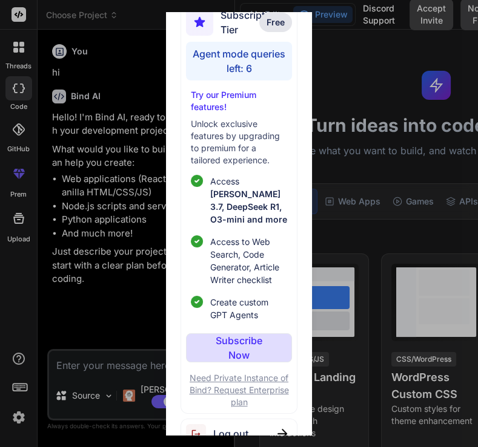
click at [259, 419] on div "Log out" at bounding box center [238, 434] width 117 height 31
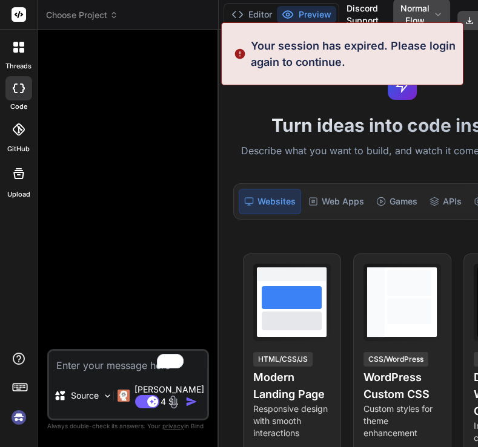
click at [22, 416] on img at bounding box center [18, 417] width 21 height 21
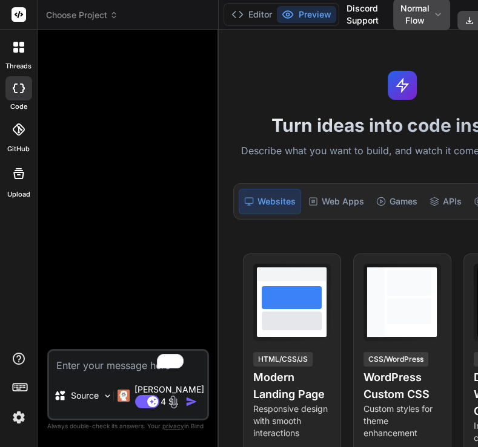
click at [24, 413] on img at bounding box center [18, 417] width 21 height 21
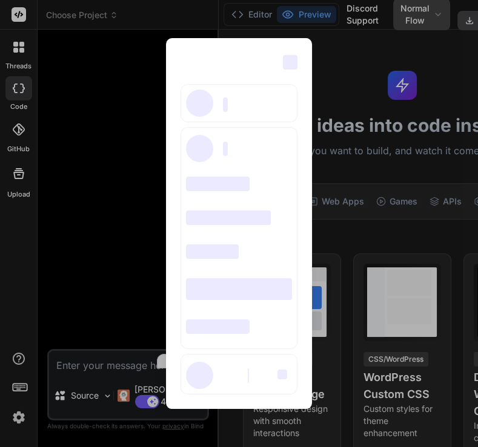
click at [100, 240] on div "‌ ‌ ‌ ‌ ‌ ‌ ‌ ‌ ‌ ‌ ‌ ‌ ‌ ‌ ‌" at bounding box center [239, 223] width 478 height 447
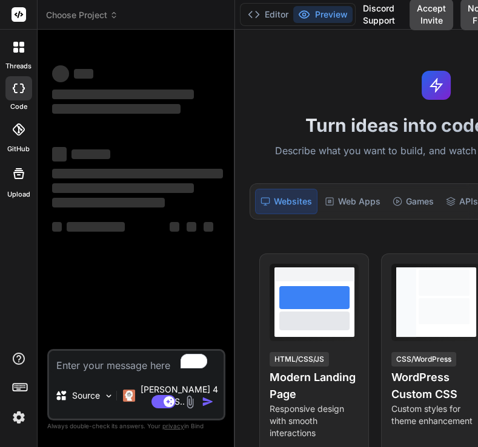
type textarea "x"
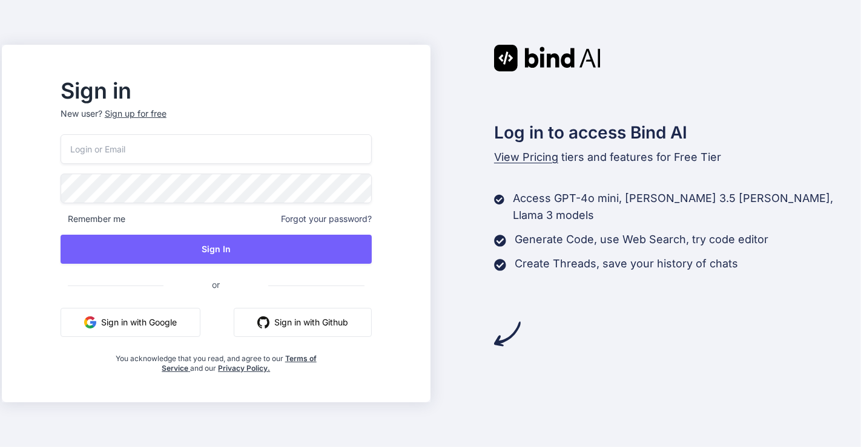
type input "[EMAIL_ADDRESS][DOMAIN_NAME]"
click at [181, 328] on button "Sign in with Google" at bounding box center [131, 322] width 140 height 29
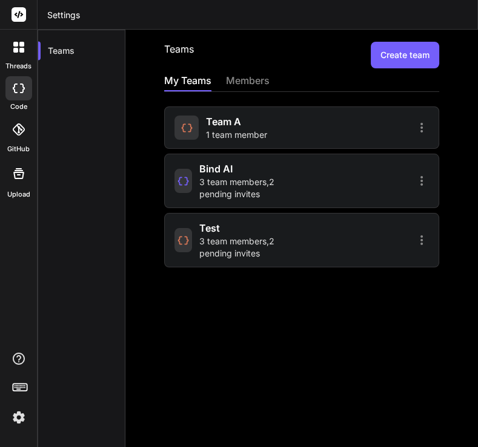
click at [226, 130] on span "1 team member" at bounding box center [236, 135] width 61 height 12
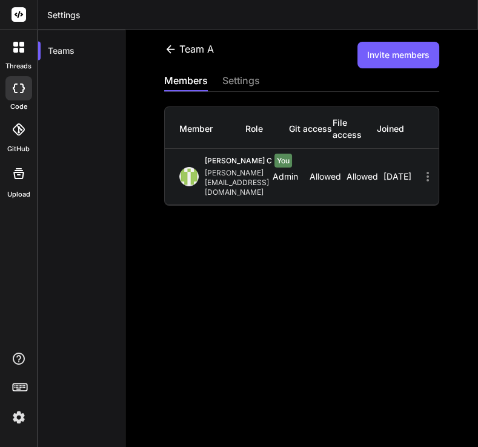
click at [384, 63] on button "Invite members" at bounding box center [398, 55] width 82 height 27
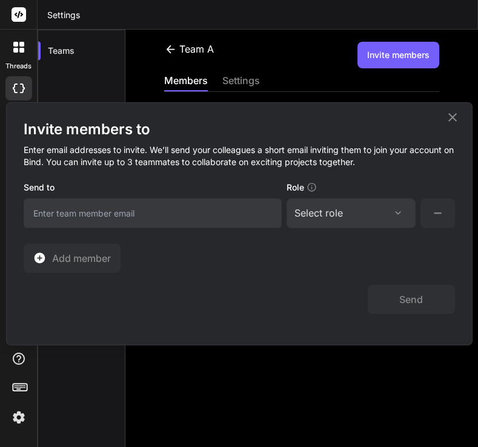
click at [165, 223] on input "email" at bounding box center [153, 214] width 258 height 30
type input "[EMAIL_ADDRESS][DOMAIN_NAME]"
click at [320, 216] on div "Select role" at bounding box center [318, 213] width 48 height 15
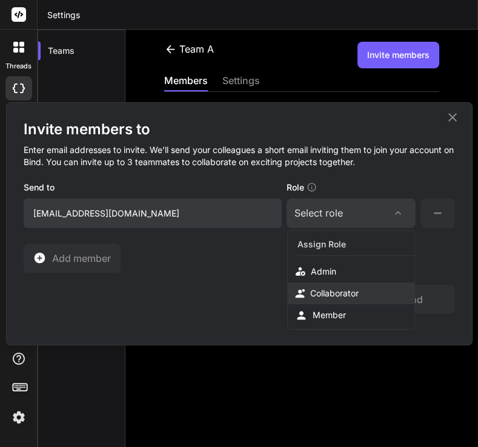
click at [338, 288] on div "Collaborator" at bounding box center [334, 294] width 48 height 12
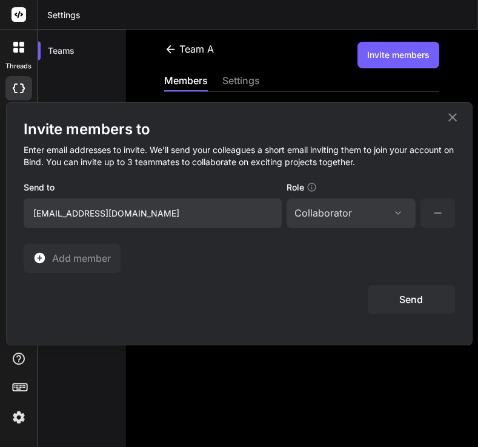
click at [398, 303] on button "Send" at bounding box center [410, 299] width 87 height 29
